Goal: Information Seeking & Learning: Learn about a topic

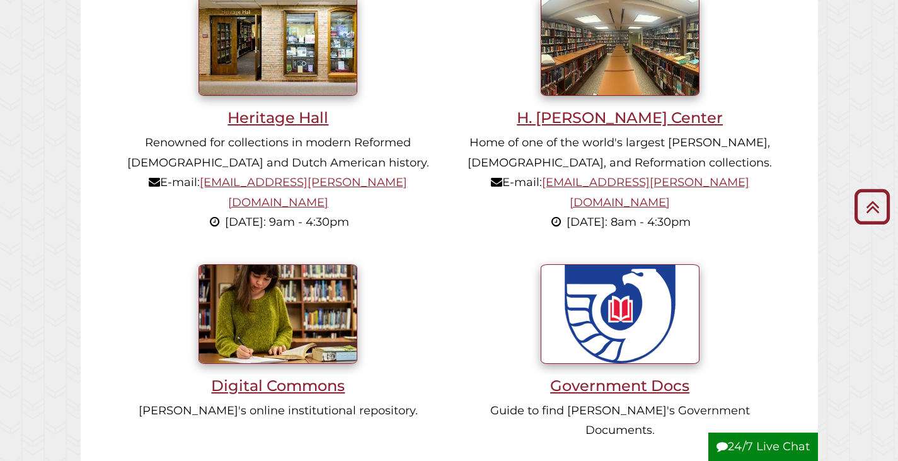
scroll to position [1363, 0]
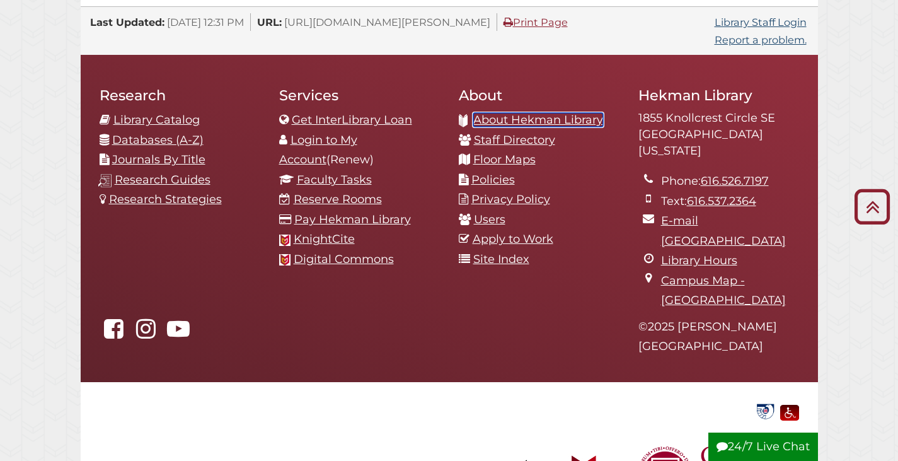
click at [549, 113] on link "About Hekman Library" at bounding box center [538, 120] width 130 height 14
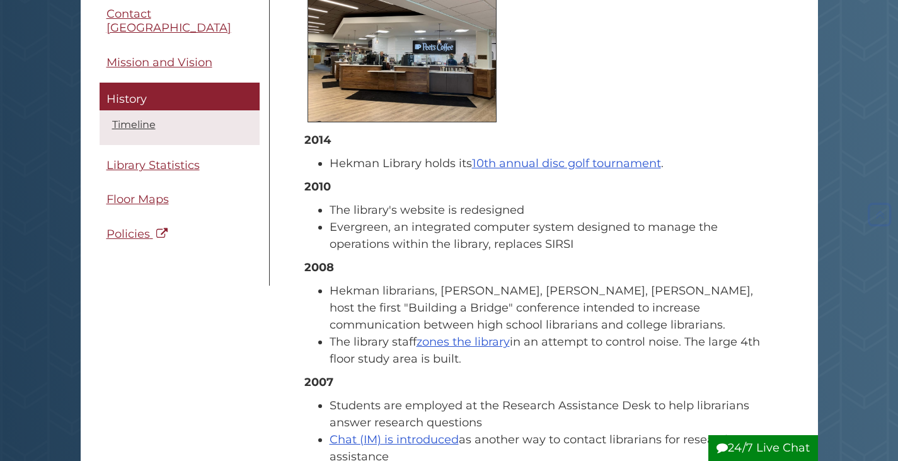
scroll to position [441, 0]
